Goal: Find specific fact: Find specific fact

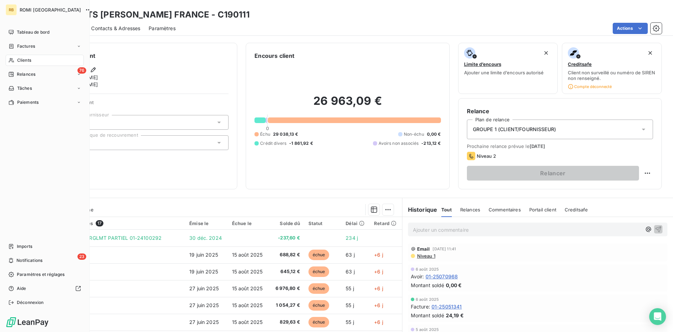
click at [9, 60] on icon at bounding box center [11, 60] width 6 height 6
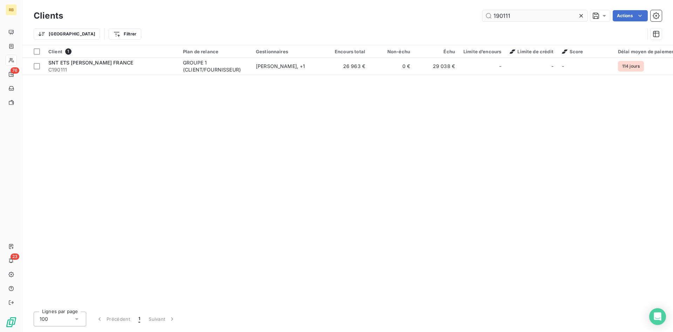
drag, startPoint x: 524, startPoint y: 15, endPoint x: 429, endPoint y: 19, distance: 95.1
click at [482, 19] on input "190111" at bounding box center [534, 15] width 105 height 11
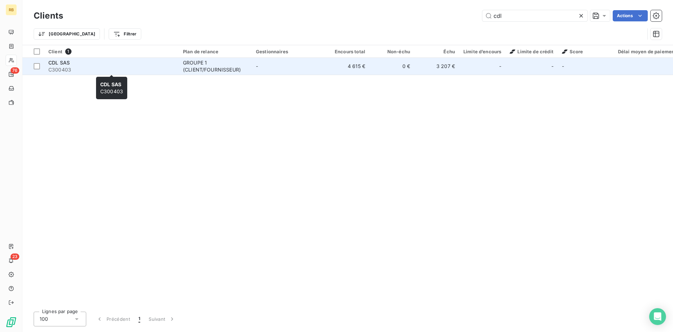
type input "cdl"
click at [84, 67] on span "C300403" at bounding box center [111, 69] width 126 height 7
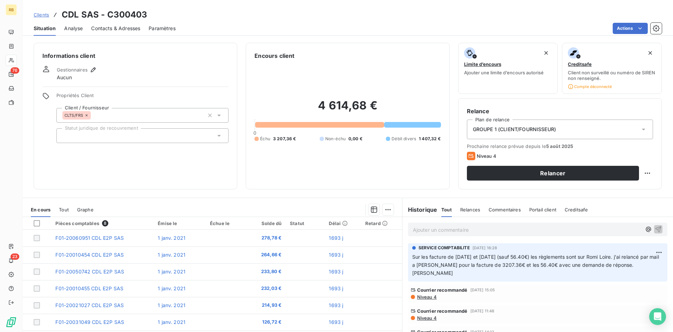
click at [452, 158] on div "Informations client Gestionnaires Aucun Propriétés Client Client / Fournisseur …" at bounding box center [347, 116] width 651 height 147
click at [452, 149] on div "Informations client Gestionnaires Aucun Propriétés Client Client / Fournisseur …" at bounding box center [347, 116] width 651 height 147
click at [449, 265] on span "Sur les facture de [DATE] et [DATE] (sauf 56.40€) les règlements sont sur Romi …" at bounding box center [536, 265] width 248 height 22
copy span "BOUVIER"
